Goal: Check status: Check status

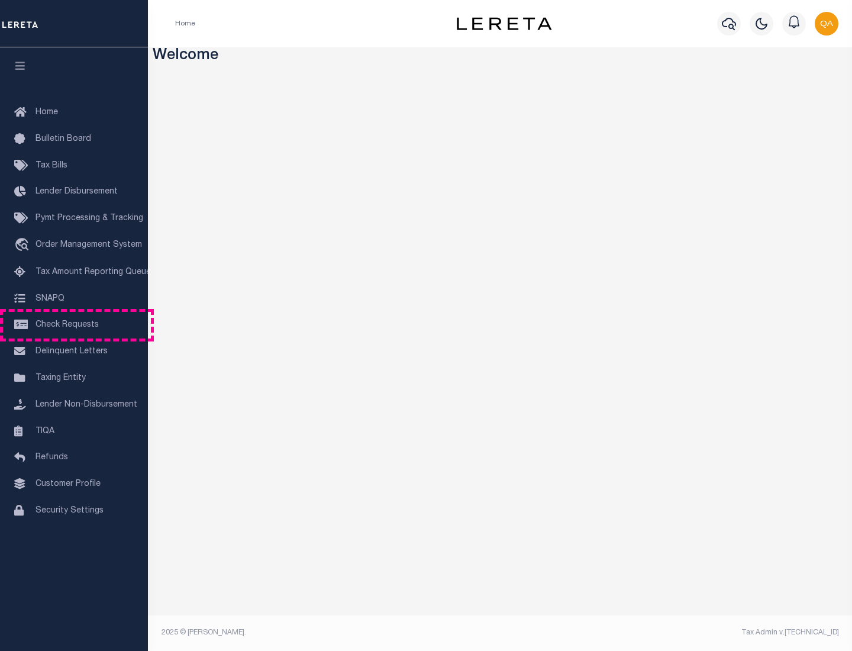
click at [74, 325] on span "Check Requests" at bounding box center [66, 325] width 63 height 8
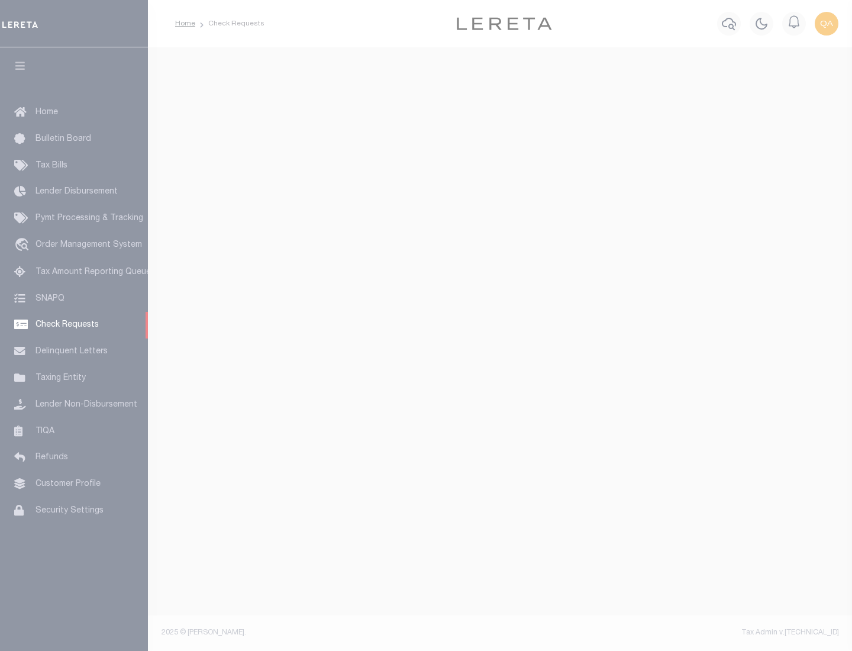
select select "50"
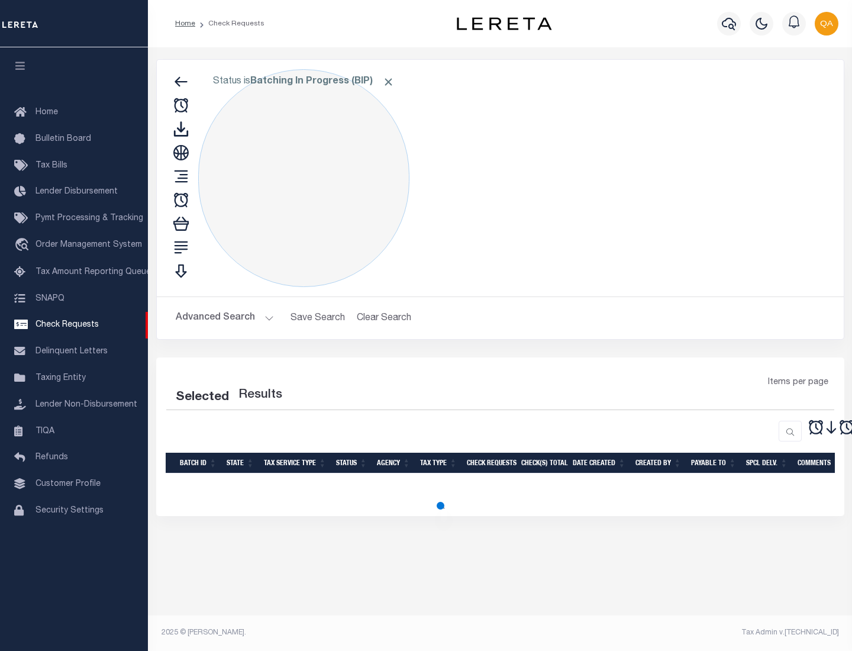
select select "50"
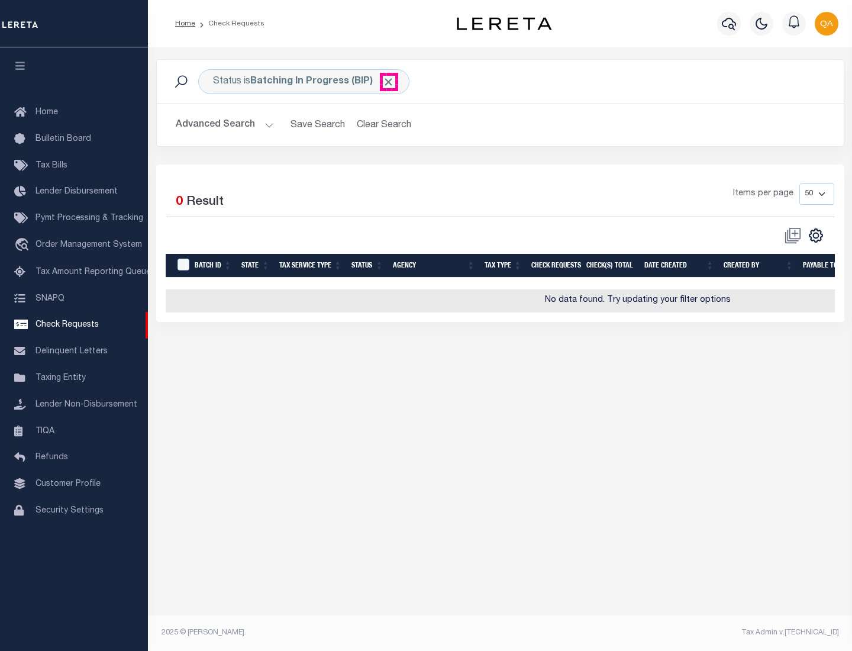
click at [389, 82] on span "Click to Remove" at bounding box center [388, 82] width 12 height 12
